Goal: Book appointment/travel/reservation

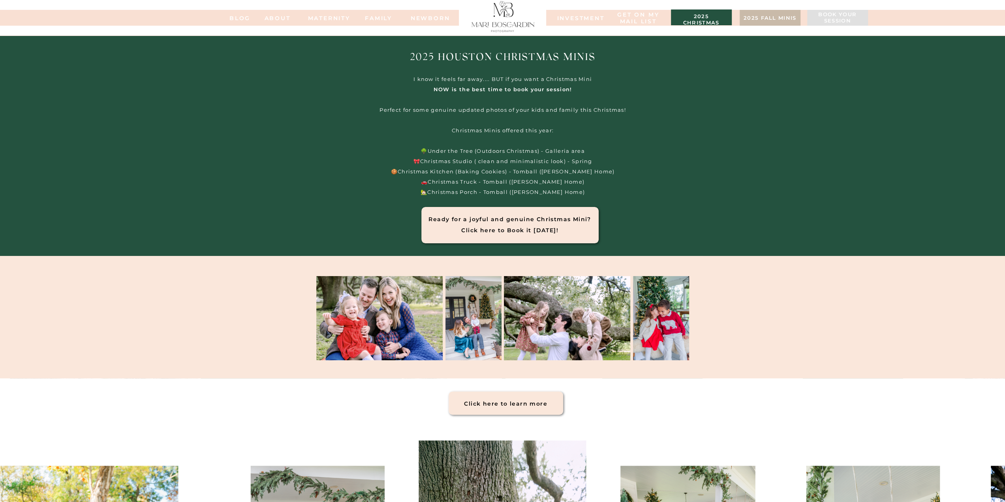
click at [697, 21] on h3 "2025 christmas minis" at bounding box center [701, 17] width 53 height 8
click at [516, 20] on div at bounding box center [503, 16] width 70 height 34
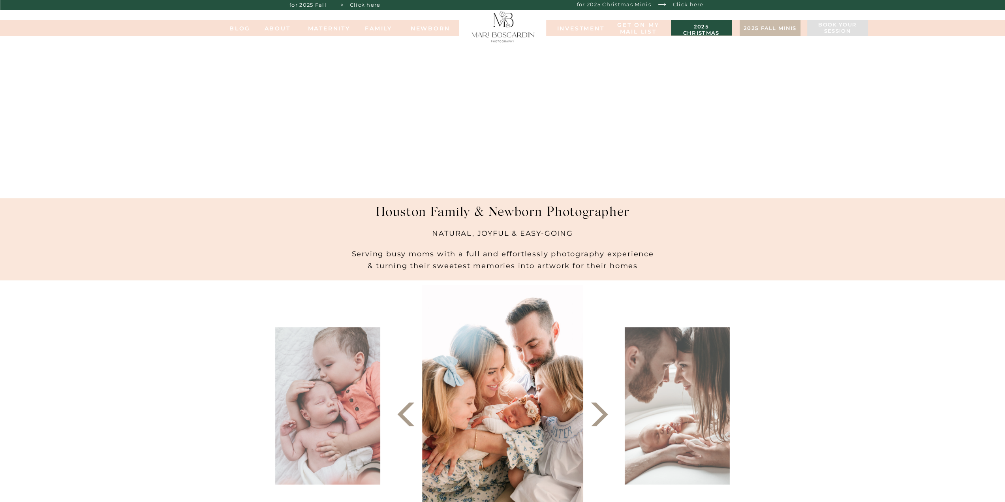
click at [688, 5] on p "Click here" at bounding box center [688, 3] width 43 height 8
